Goal: Find specific page/section: Find specific page/section

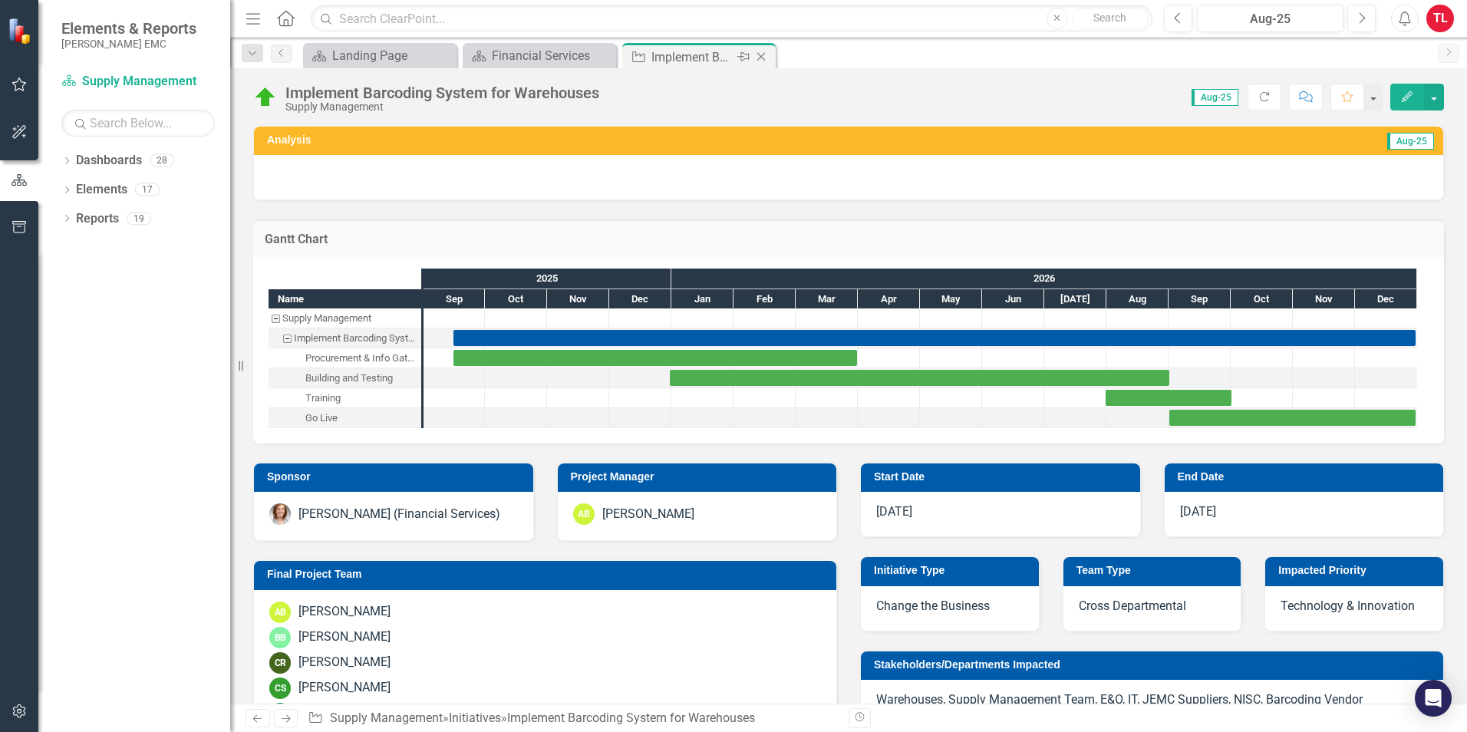
click at [767, 54] on icon "Close" at bounding box center [761, 57] width 15 height 12
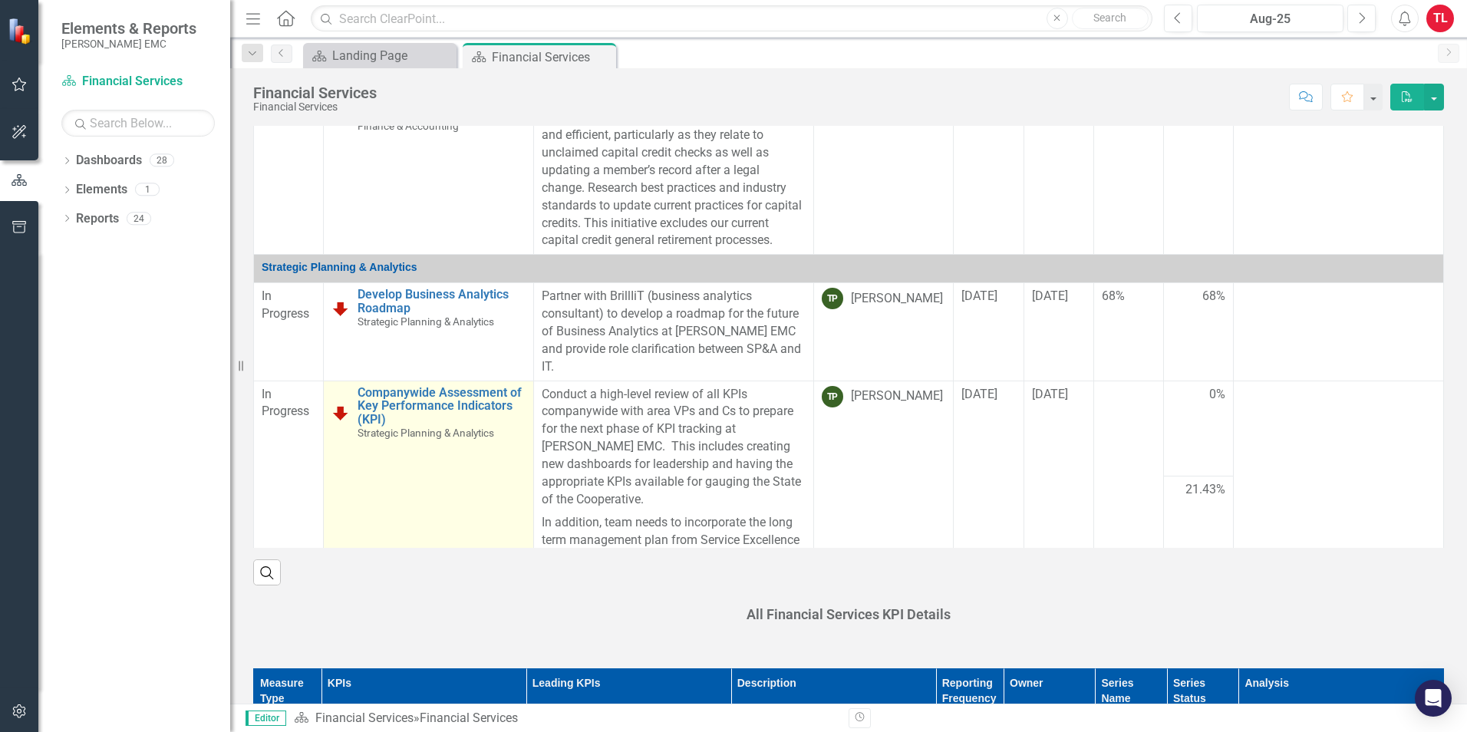
scroll to position [384, 0]
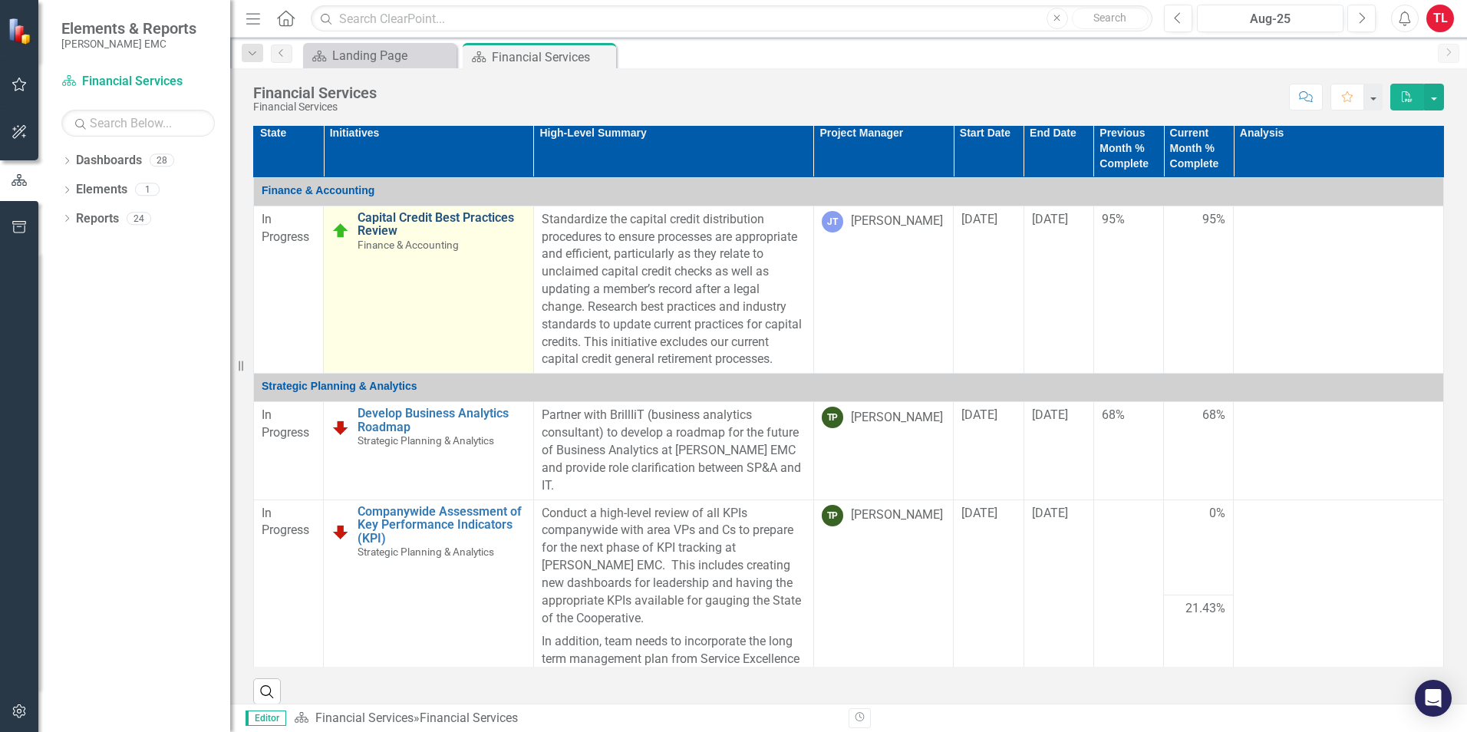
click at [462, 223] on link "Capital Credit Best Practices Review" at bounding box center [442, 224] width 168 height 27
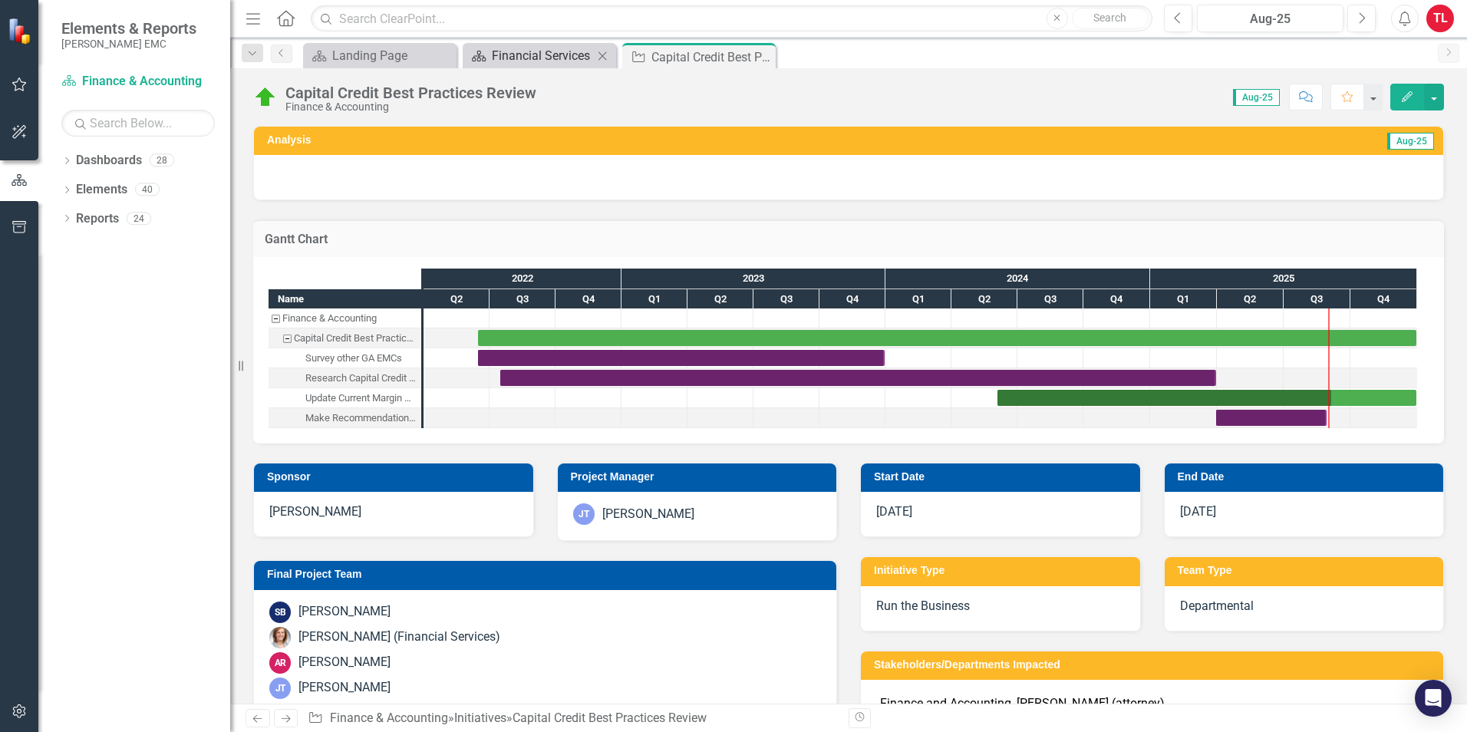
click at [530, 54] on div "Financial Services" at bounding box center [542, 55] width 101 height 19
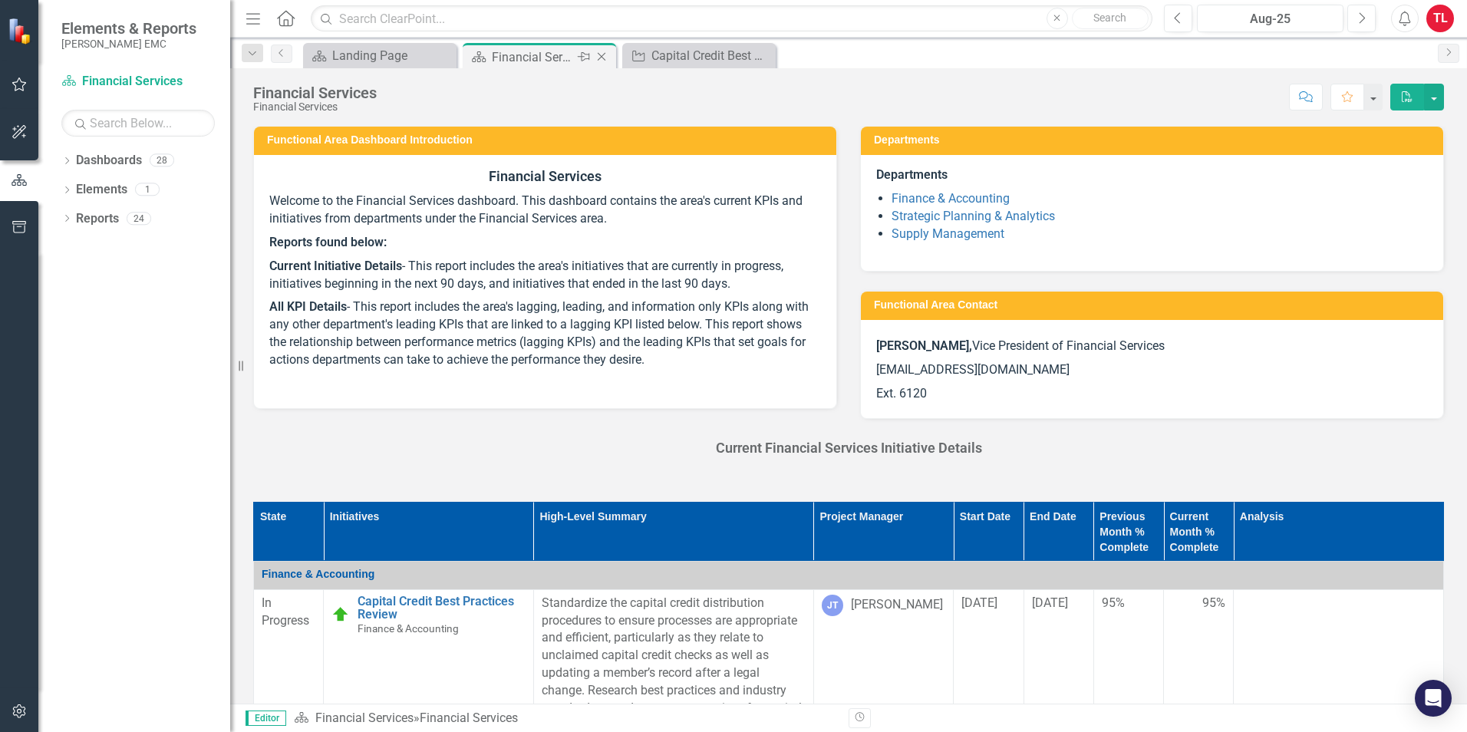
click at [606, 58] on icon "Close" at bounding box center [601, 57] width 15 height 12
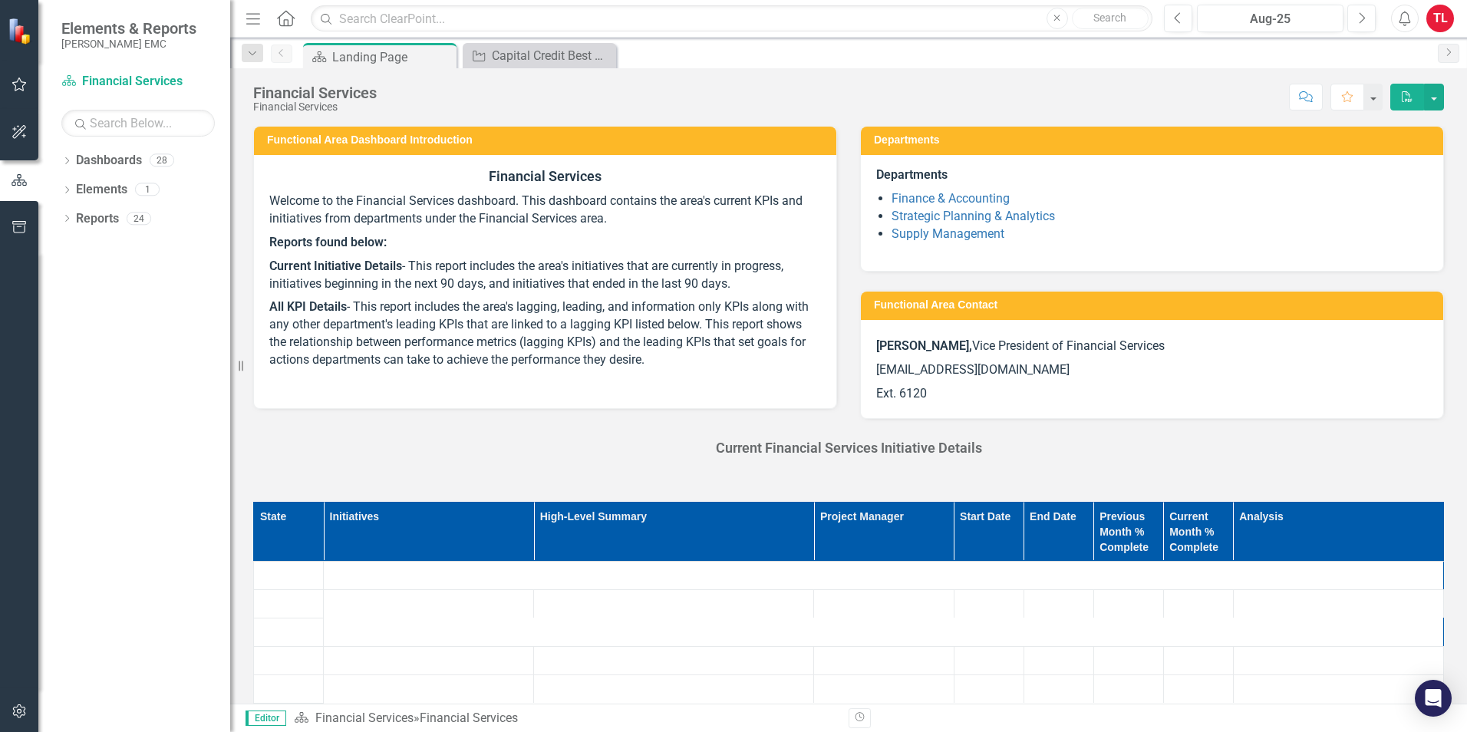
click at [348, 53] on div "Landing Page" at bounding box center [392, 57] width 120 height 19
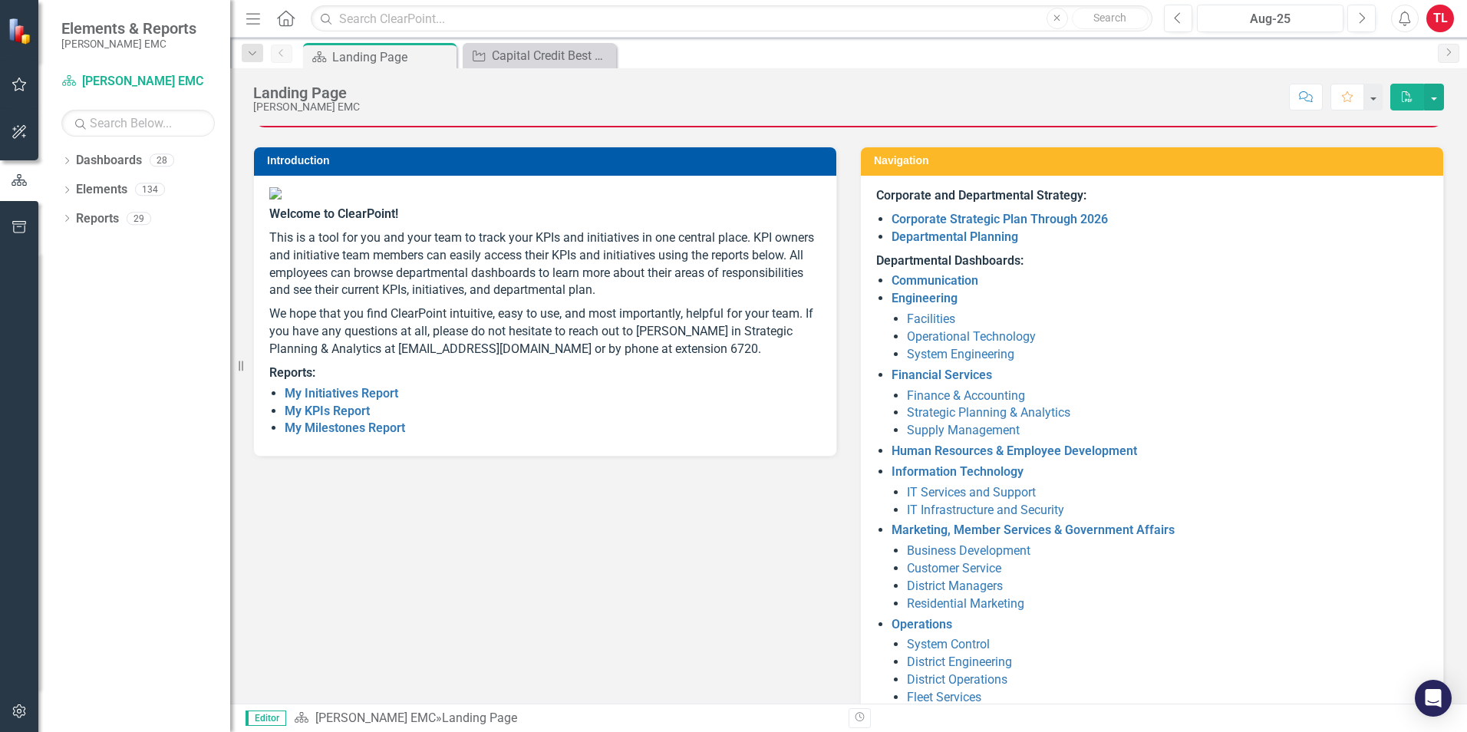
scroll to position [107, 0]
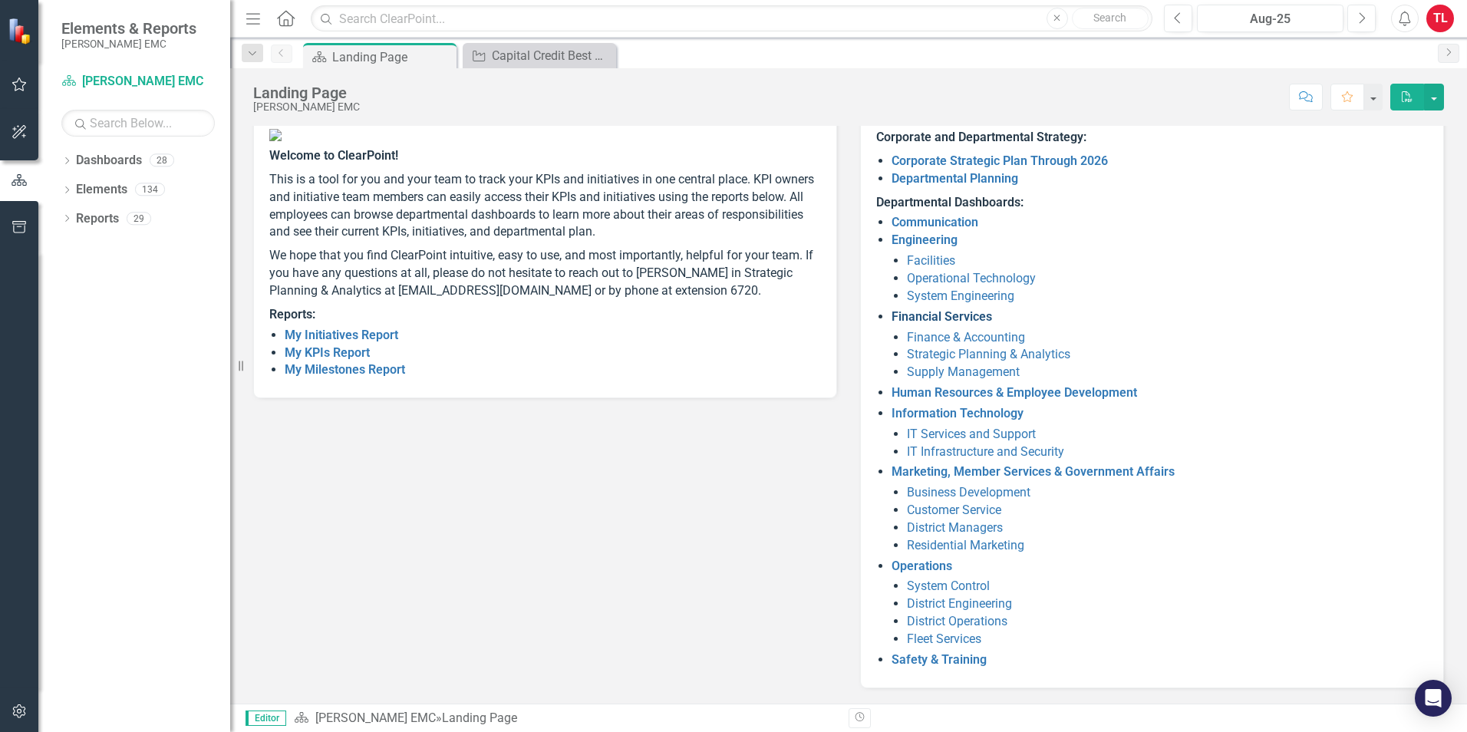
click at [917, 319] on link "Financial Services" at bounding box center [942, 316] width 101 height 15
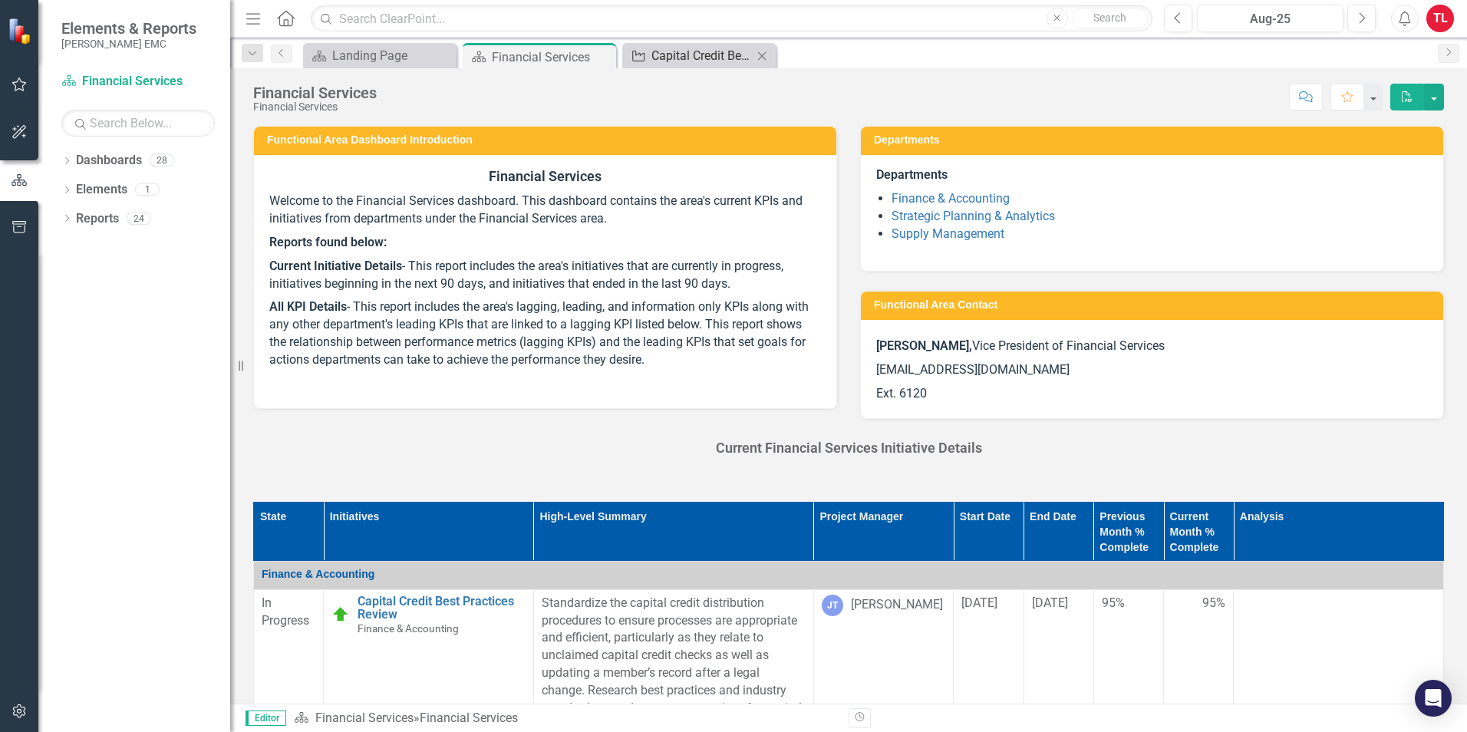
click at [665, 54] on div "Capital Credit Best Practices Review" at bounding box center [702, 55] width 101 height 19
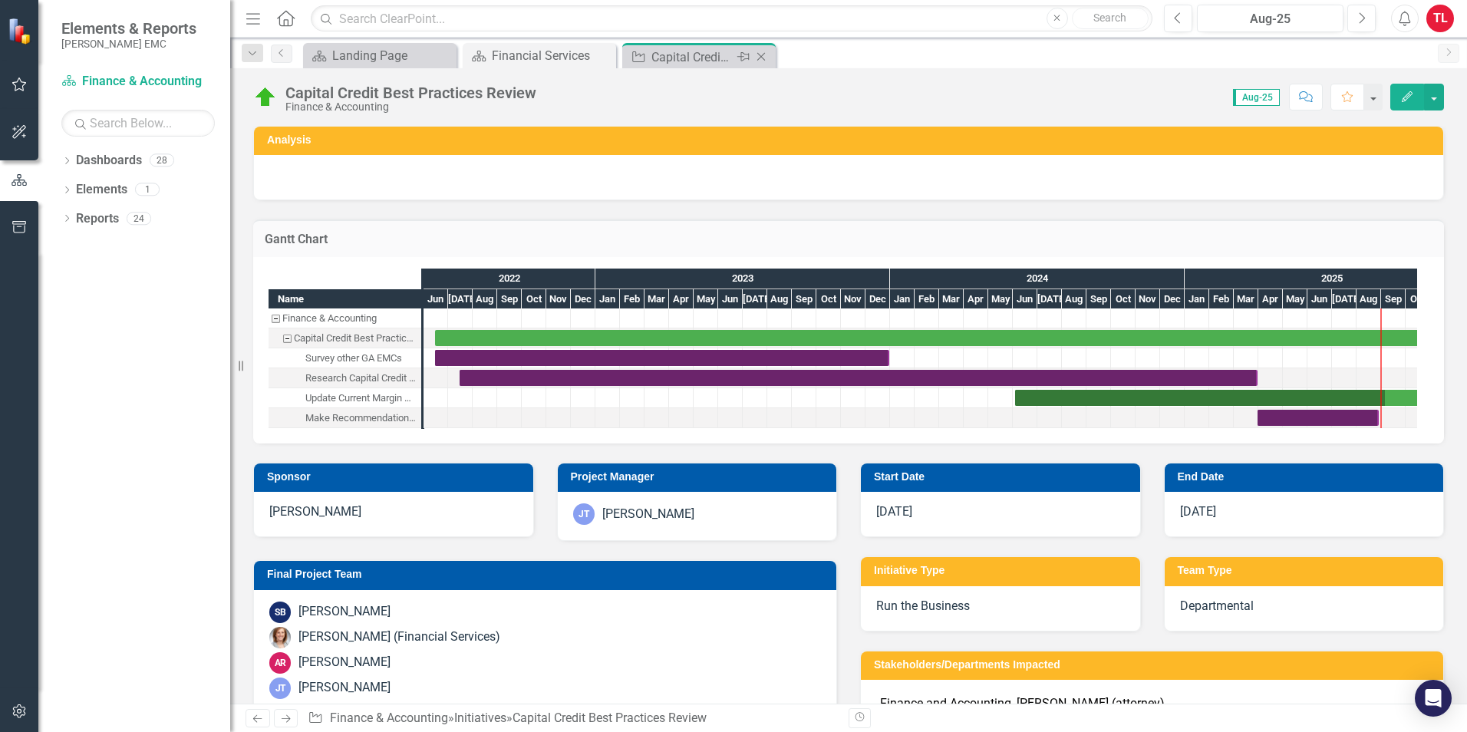
checkbox input "true"
click at [762, 57] on icon "Close" at bounding box center [761, 57] width 15 height 12
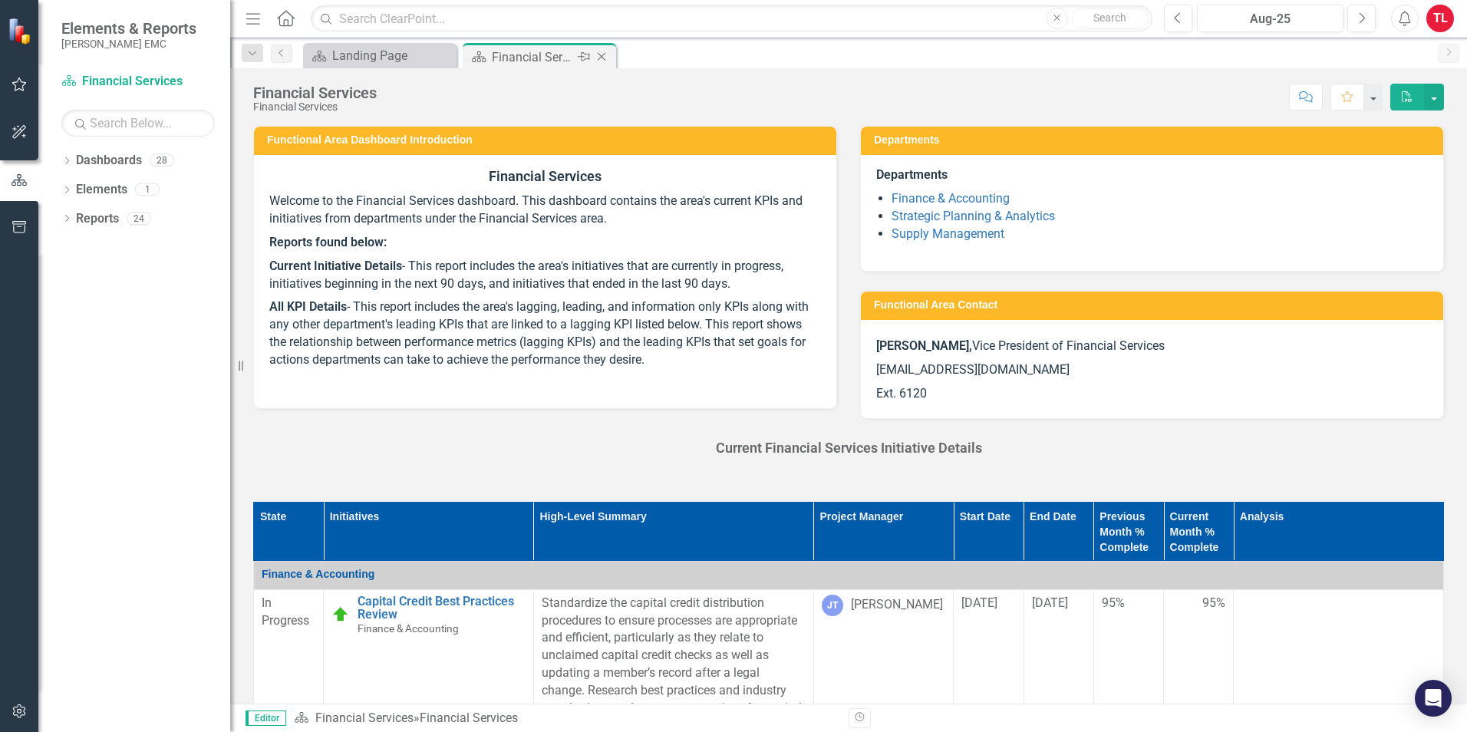
click at [606, 51] on icon "Close" at bounding box center [601, 57] width 15 height 12
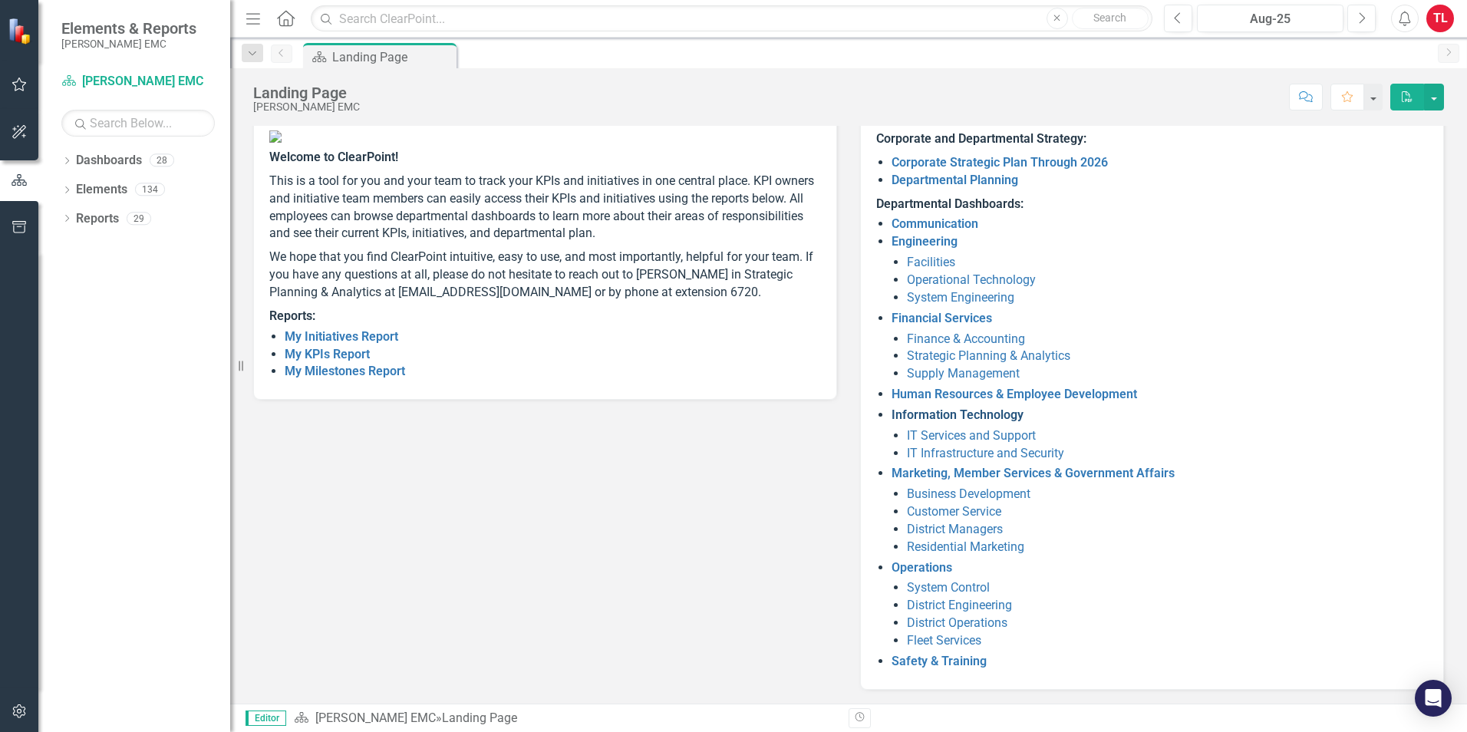
scroll to position [107, 0]
click at [929, 312] on link "Financial Services" at bounding box center [942, 316] width 101 height 15
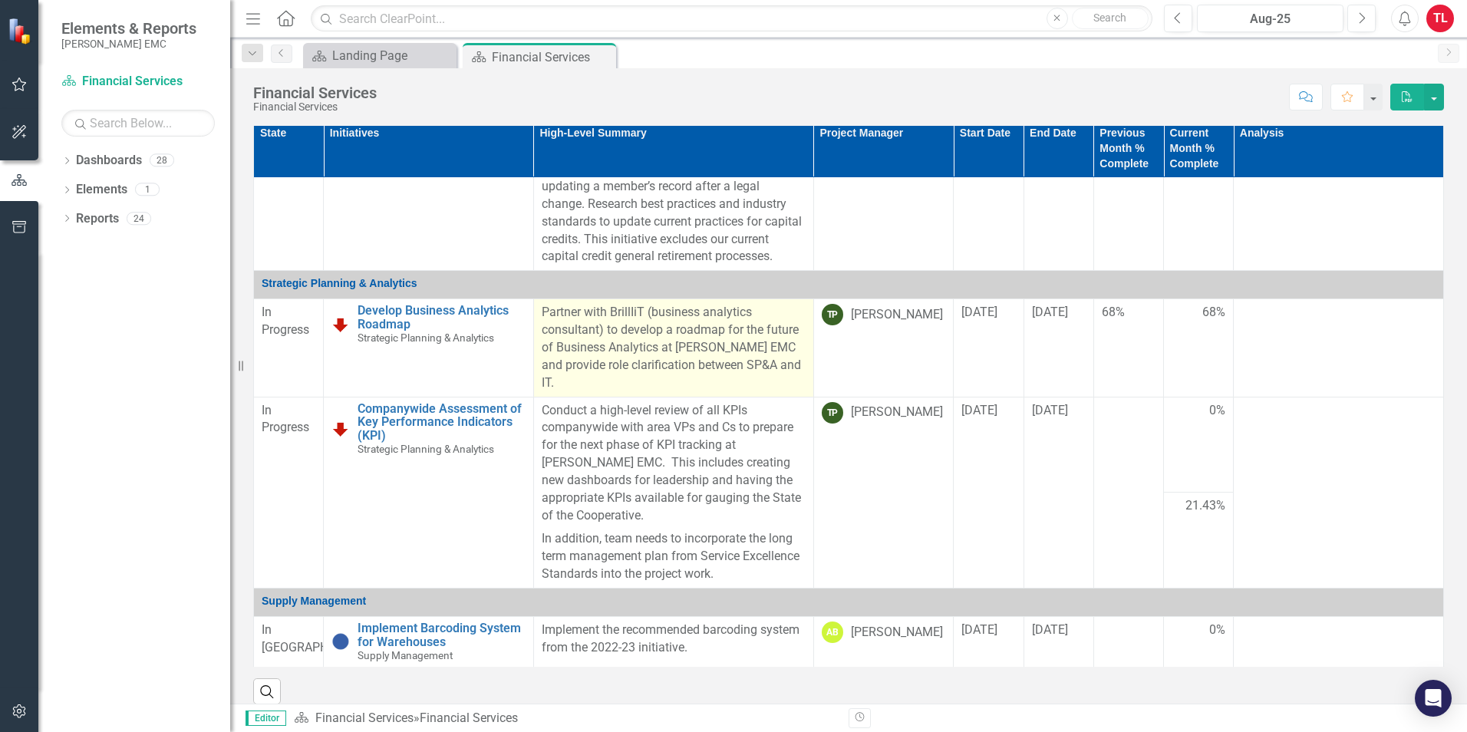
scroll to position [114, 0]
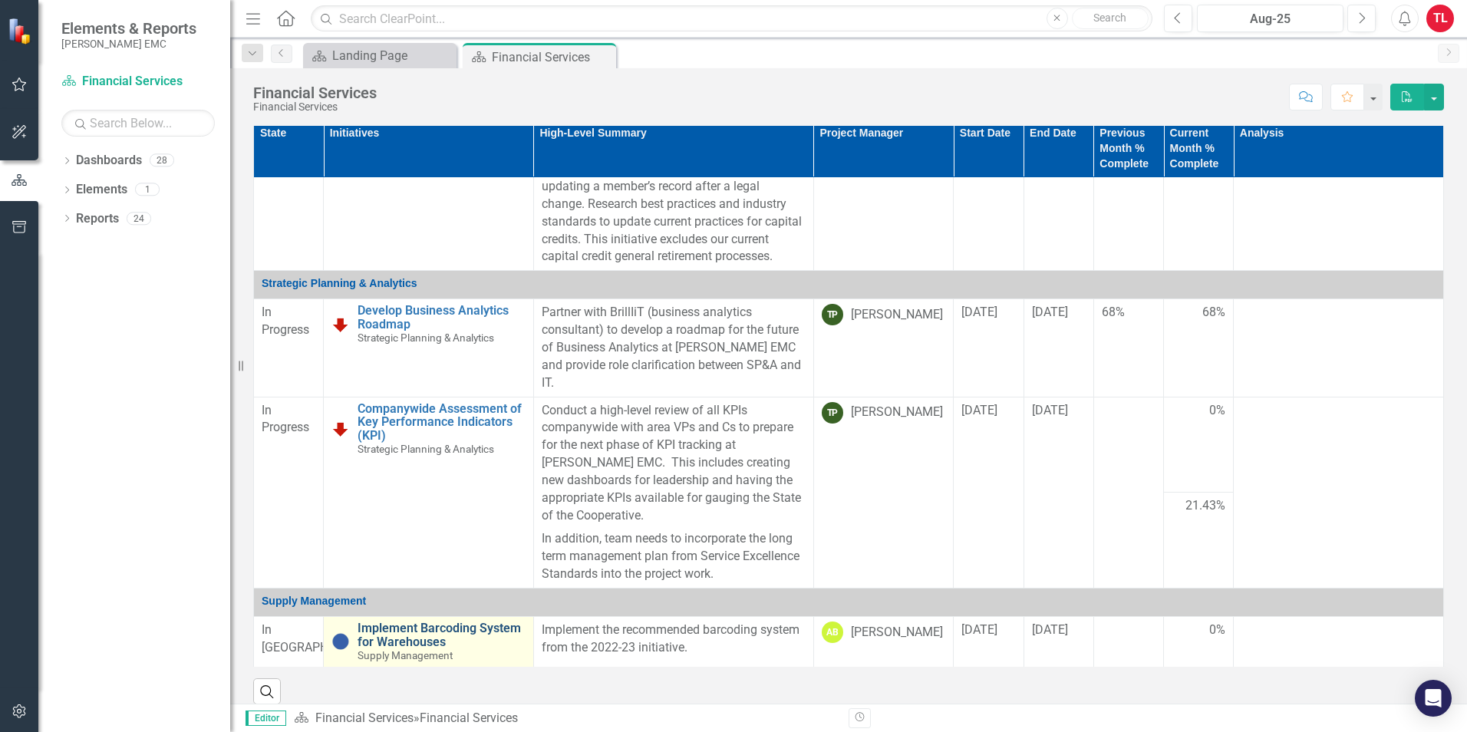
click at [438, 625] on link "Implement Barcoding System for Warehouses" at bounding box center [442, 635] width 168 height 27
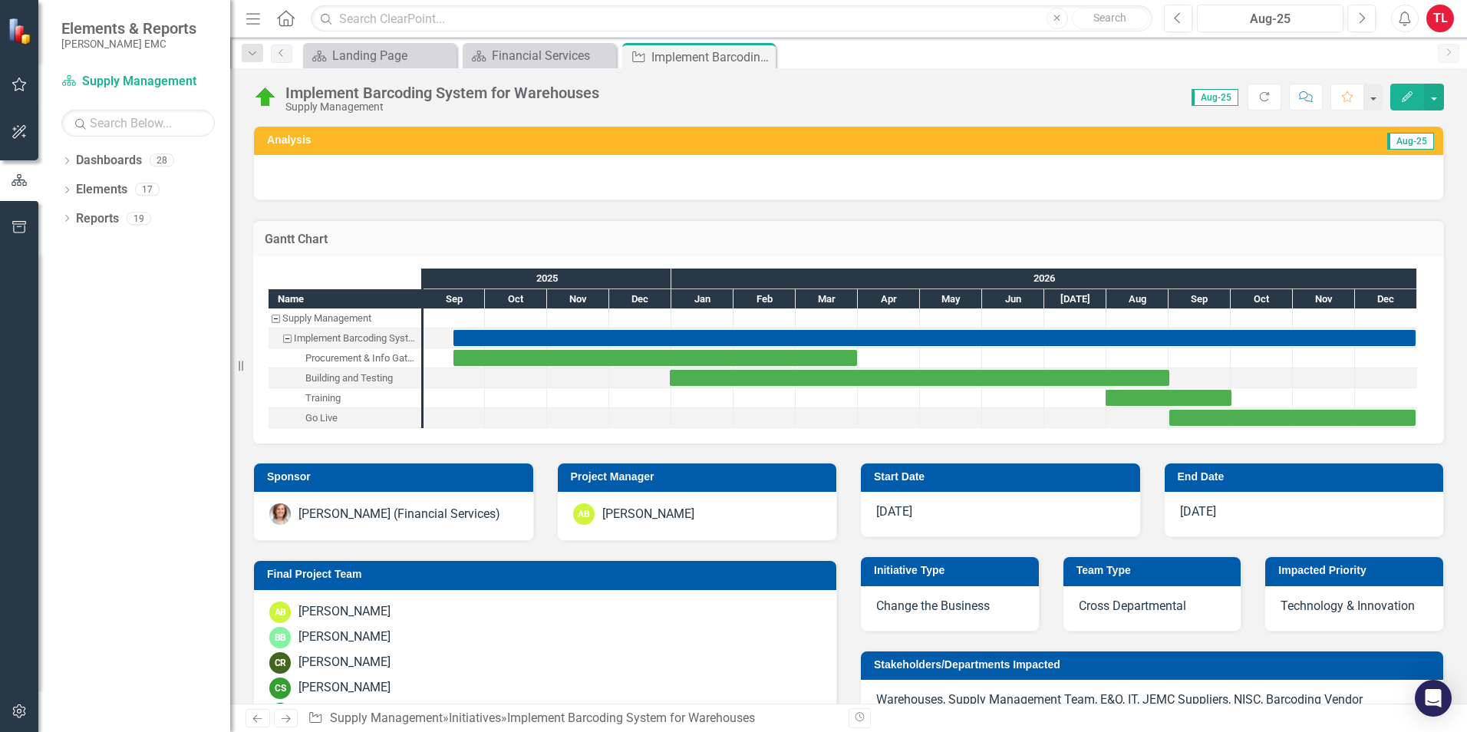
scroll to position [77, 0]
